Goal: Task Accomplishment & Management: Complete application form

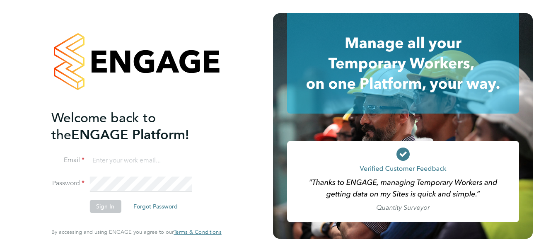
type input "support@sapphireorg.co.uk"
click at [68, 207] on li "Sign In Forgot Password" at bounding box center [132, 211] width 162 height 22
click at [99, 204] on button "Sign In" at bounding box center [104, 206] width 31 height 13
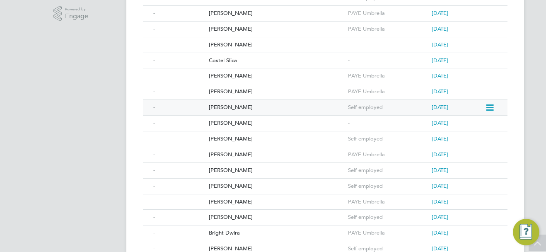
scroll to position [207, 0]
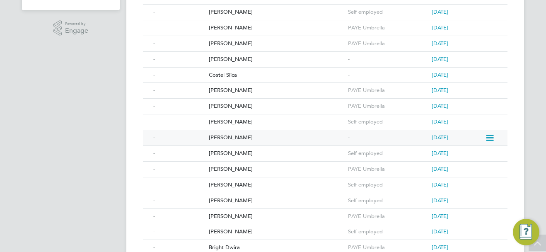
click at [233, 137] on div "Edris Kamoga" at bounding box center [276, 137] width 139 height 15
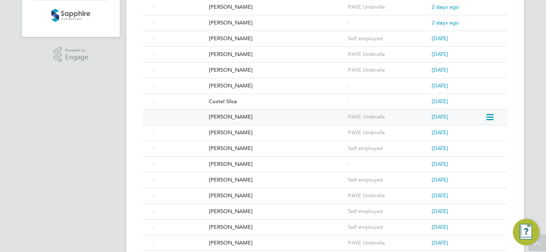
scroll to position [166, 0]
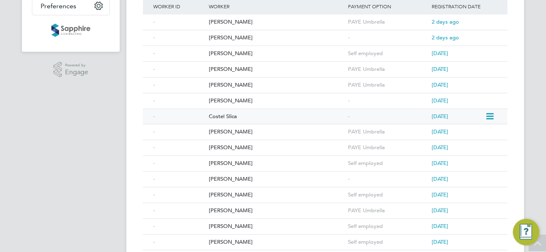
click at [229, 116] on div "Costel Slica" at bounding box center [276, 116] width 139 height 15
click at [245, 97] on div "Ibrahim Omer Abaker" at bounding box center [276, 100] width 139 height 15
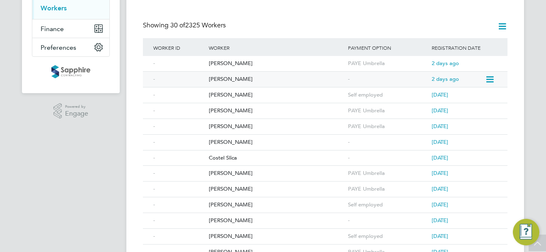
click at [231, 78] on div "[PERSON_NAME]" at bounding box center [276, 79] width 139 height 15
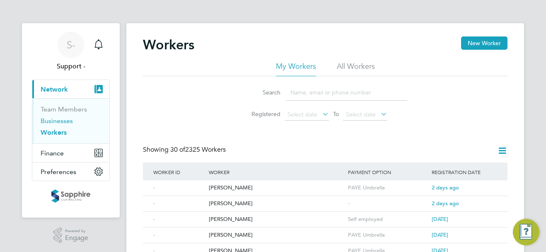
click at [56, 121] on link "Businesses" at bounding box center [57, 121] width 32 height 8
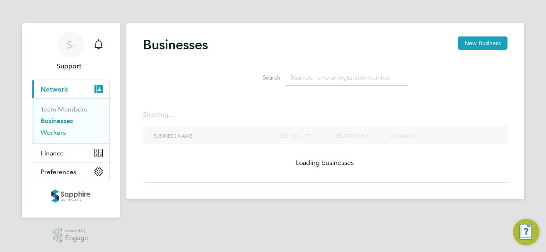
click at [55, 131] on link "Workers" at bounding box center [53, 132] width 25 height 8
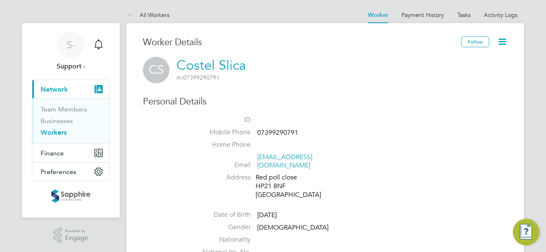
click at [267, 131] on span "07399290791" at bounding box center [277, 132] width 41 height 8
copy span "07399290791"
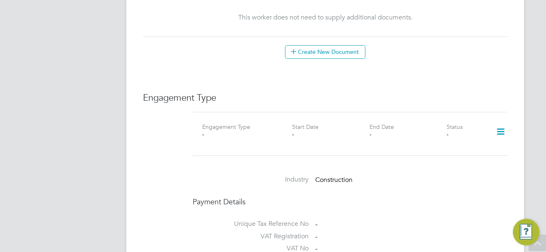
scroll to position [497, 0]
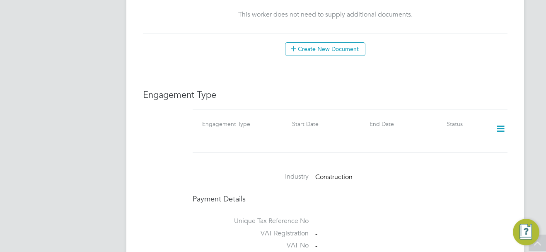
click at [500, 121] on icon at bounding box center [500, 128] width 14 height 19
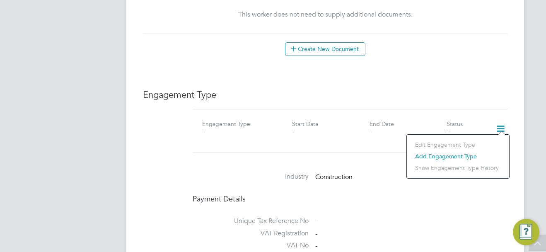
click at [457, 153] on li "Add Engagement Type" at bounding box center [458, 156] width 94 height 12
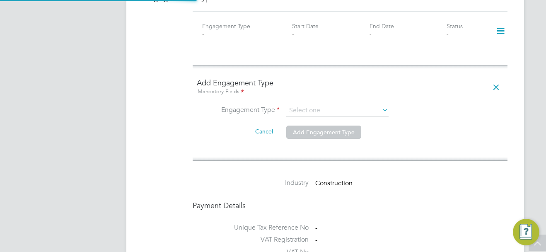
scroll to position [621, 0]
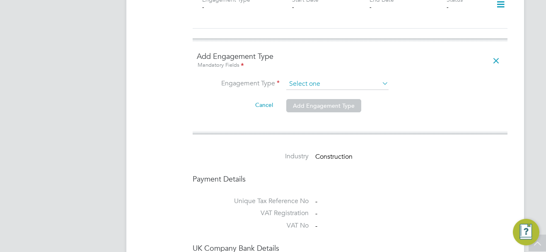
click at [312, 78] on input at bounding box center [337, 84] width 102 height 12
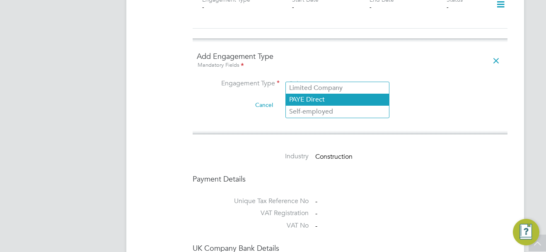
click at [316, 102] on li "PAYE Direct" at bounding box center [337, 100] width 103 height 12
type input "PAYE Direct"
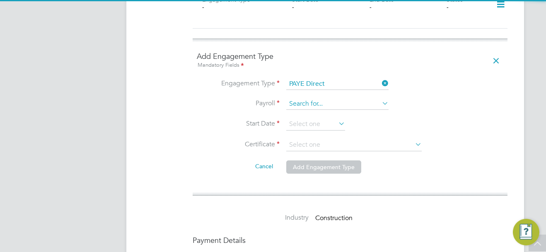
click at [307, 98] on input at bounding box center [337, 104] width 102 height 12
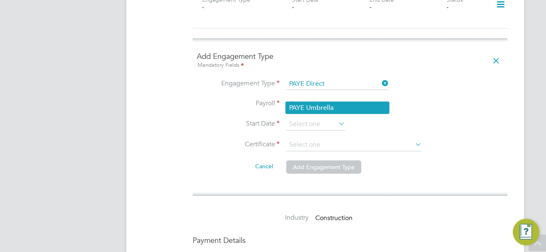
click at [318, 102] on li "PAYE Umbrella" at bounding box center [337, 108] width 103 height 12
type input "PAYE Umbrella"
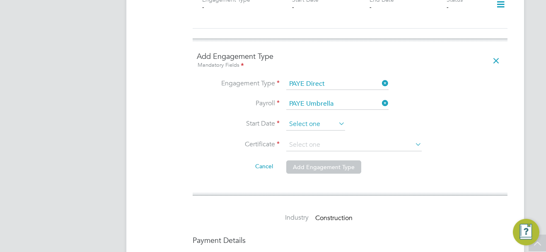
click at [319, 118] on input at bounding box center [315, 124] width 59 height 12
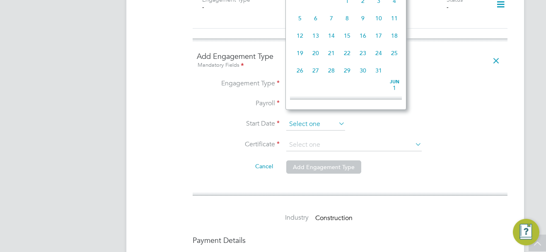
scroll to position [323, 0]
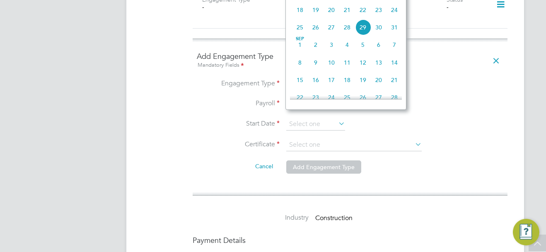
click at [362, 18] on span "22" at bounding box center [363, 10] width 16 height 16
type input "22 Aug 2025"
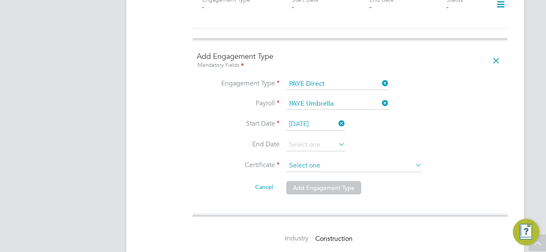
click at [311, 159] on input at bounding box center [353, 165] width 135 height 12
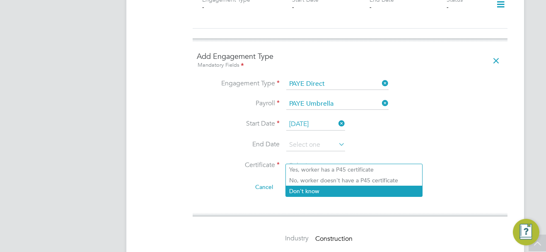
click at [314, 191] on li "Don't know" at bounding box center [354, 191] width 136 height 11
type input "Don't know"
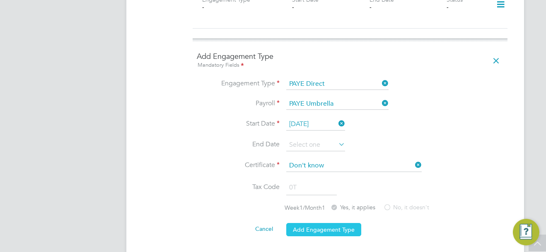
click at [336, 223] on button "Add Engagement Type" at bounding box center [323, 229] width 75 height 13
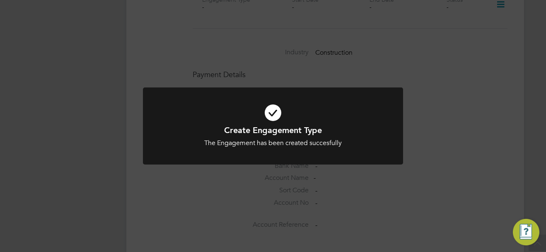
click at [437, 98] on div "Create Engagement Type The Engagement has been created succesfully Cancel Okay" at bounding box center [273, 126] width 546 height 252
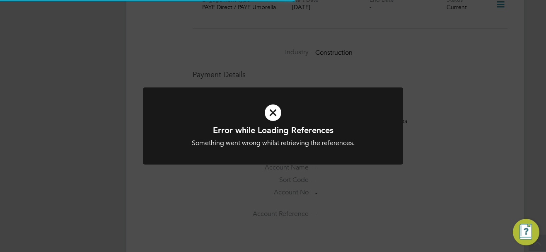
click at [463, 121] on div "Error while Loading References Something went wrong whilst retrieving the refer…" at bounding box center [273, 126] width 546 height 252
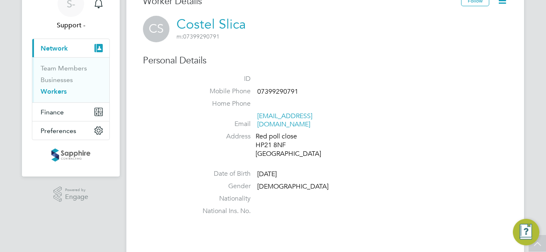
scroll to position [0, 0]
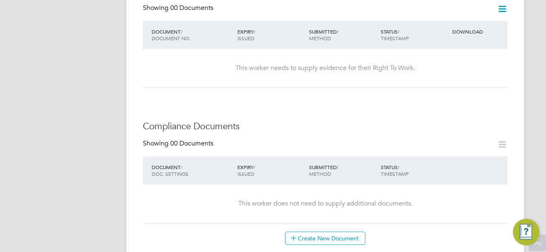
scroll to position [497, 0]
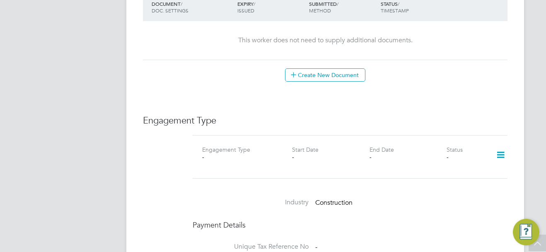
click at [500, 145] on icon at bounding box center [500, 154] width 14 height 19
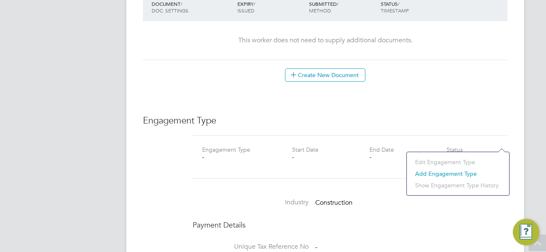
click at [440, 173] on li "Add Engagement Type" at bounding box center [458, 174] width 94 height 12
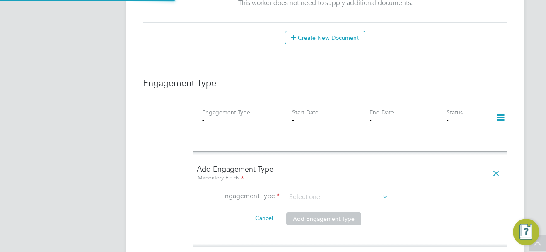
scroll to position [580, 0]
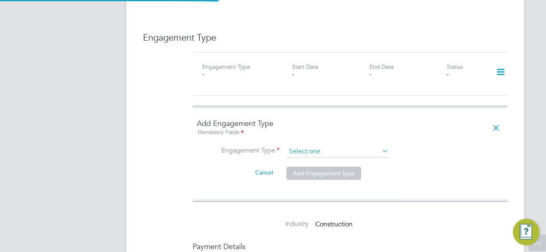
click at [313, 146] on input at bounding box center [337, 152] width 102 height 12
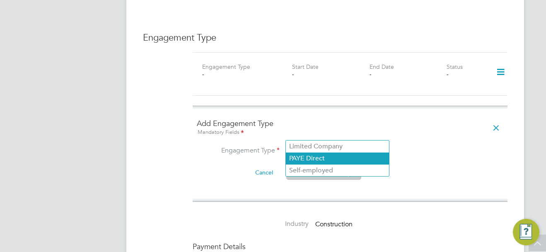
click at [317, 155] on li "PAYE Direct" at bounding box center [337, 158] width 103 height 12
type input "PAYE Direct"
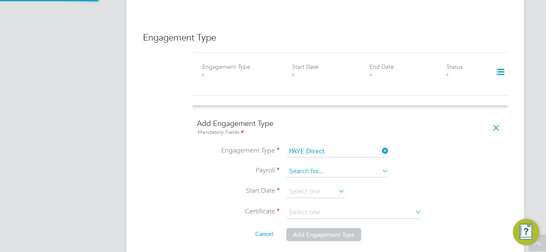
click at [314, 166] on input at bounding box center [337, 172] width 102 height 12
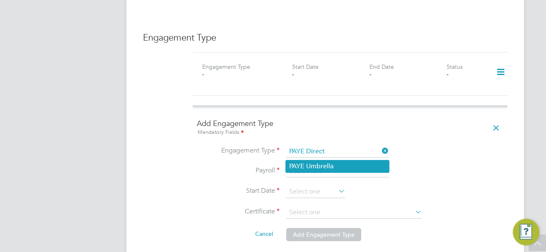
click at [314, 169] on li "PAYE Umbrella" at bounding box center [337, 166] width 103 height 12
type input "PAYE Umbrella"
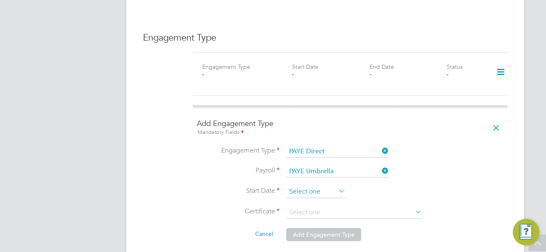
click at [316, 186] on input at bounding box center [315, 192] width 59 height 12
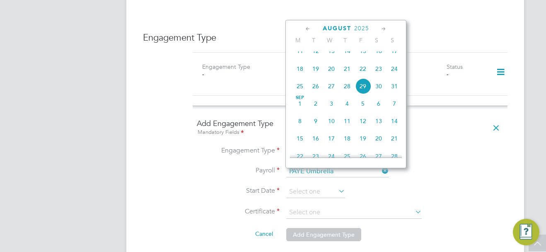
click at [360, 76] on span "22" at bounding box center [363, 69] width 16 height 16
type input "22 Aug 2025"
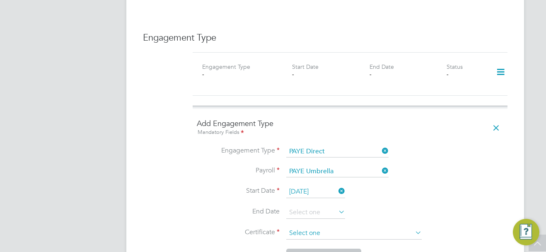
click at [303, 227] on input at bounding box center [353, 233] width 135 height 12
click at [308, 246] on li "Don't know" at bounding box center [354, 249] width 136 height 11
type input "Don't know"
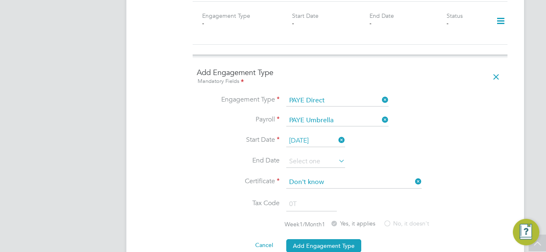
scroll to position [663, 0]
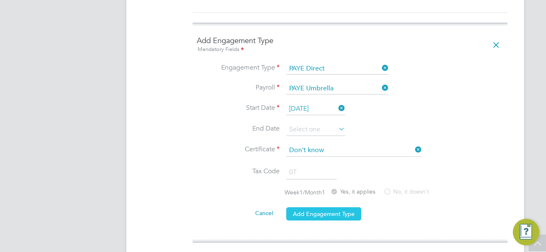
click at [353, 207] on button "Add Engagement Type" at bounding box center [323, 213] width 75 height 13
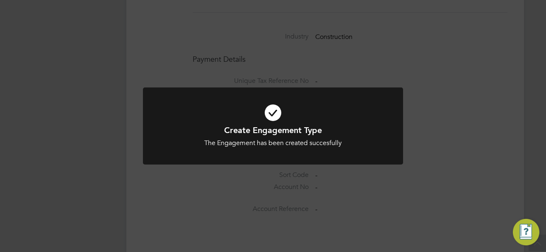
click at [423, 122] on div "Create Engagement Type The Engagement has been created succesfully Cancel Okay" at bounding box center [273, 126] width 546 height 252
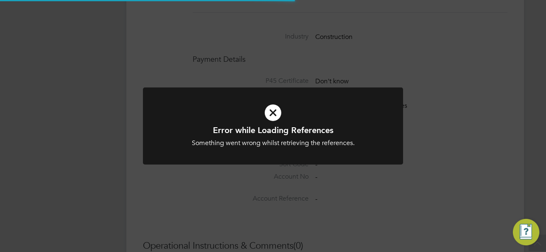
click at [453, 138] on div "Error while Loading References Something went wrong whilst retrieving the refer…" at bounding box center [273, 126] width 546 height 252
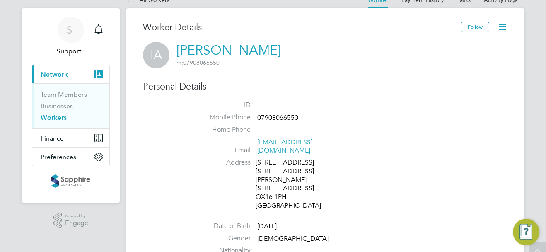
scroll to position [0, 0]
